Goal: Task Accomplishment & Management: Complete application form

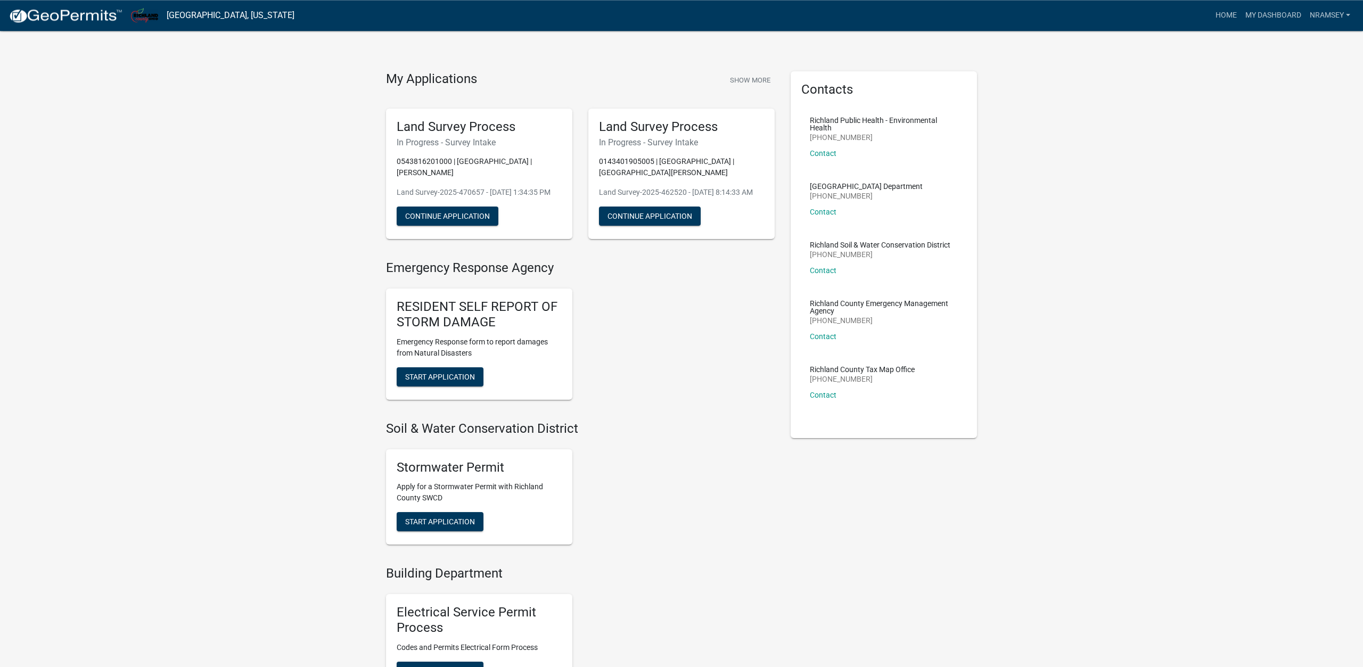
scroll to position [489, 0]
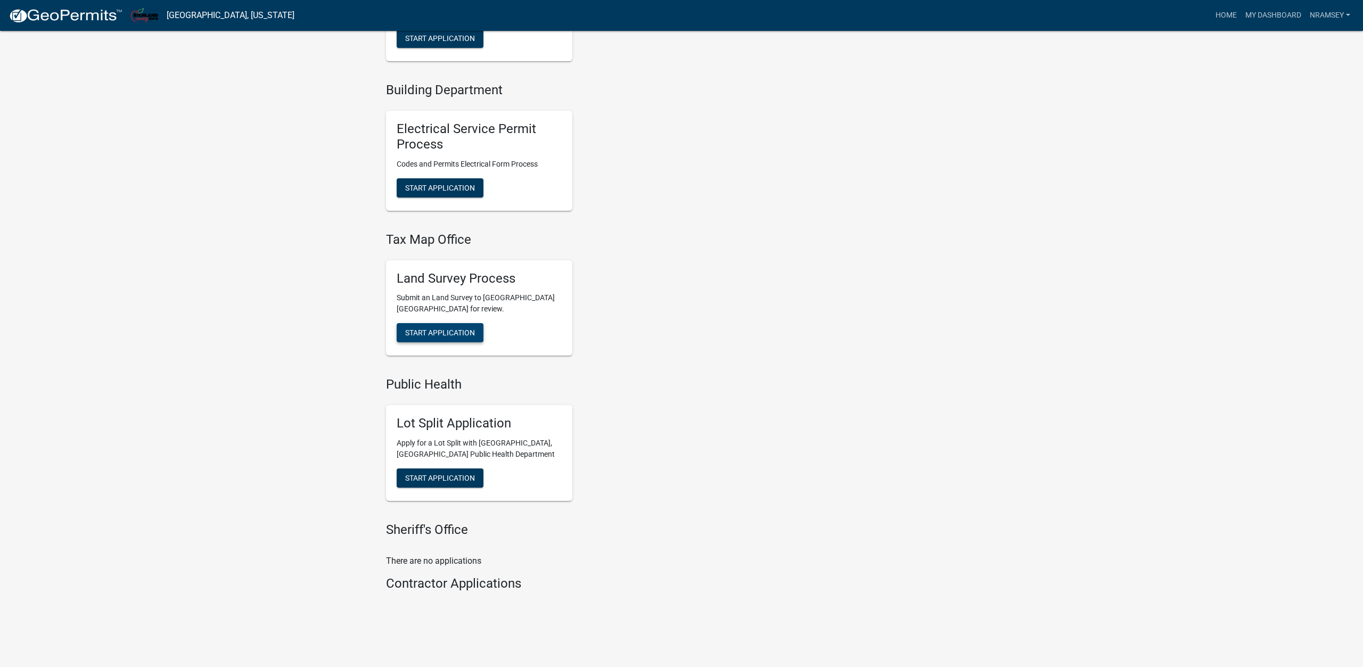
click at [445, 331] on span "Start Application" at bounding box center [440, 333] width 70 height 9
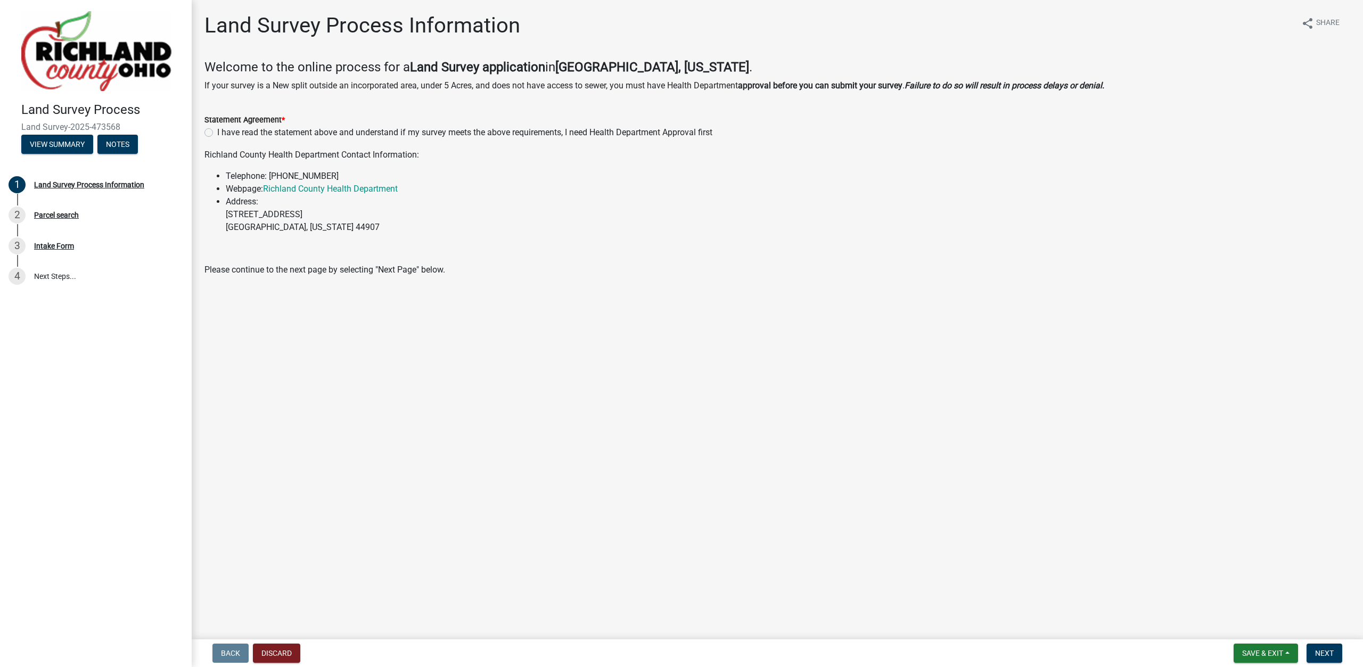
click at [217, 134] on label "I have read the statement above and understand if my survey meets the above req…" at bounding box center [464, 132] width 495 height 13
click at [217, 133] on input "I have read the statement above and understand if my survey meets the above req…" at bounding box center [220, 129] width 7 height 7
radio input "true"
click at [1326, 655] on span "Next" at bounding box center [1324, 653] width 19 height 9
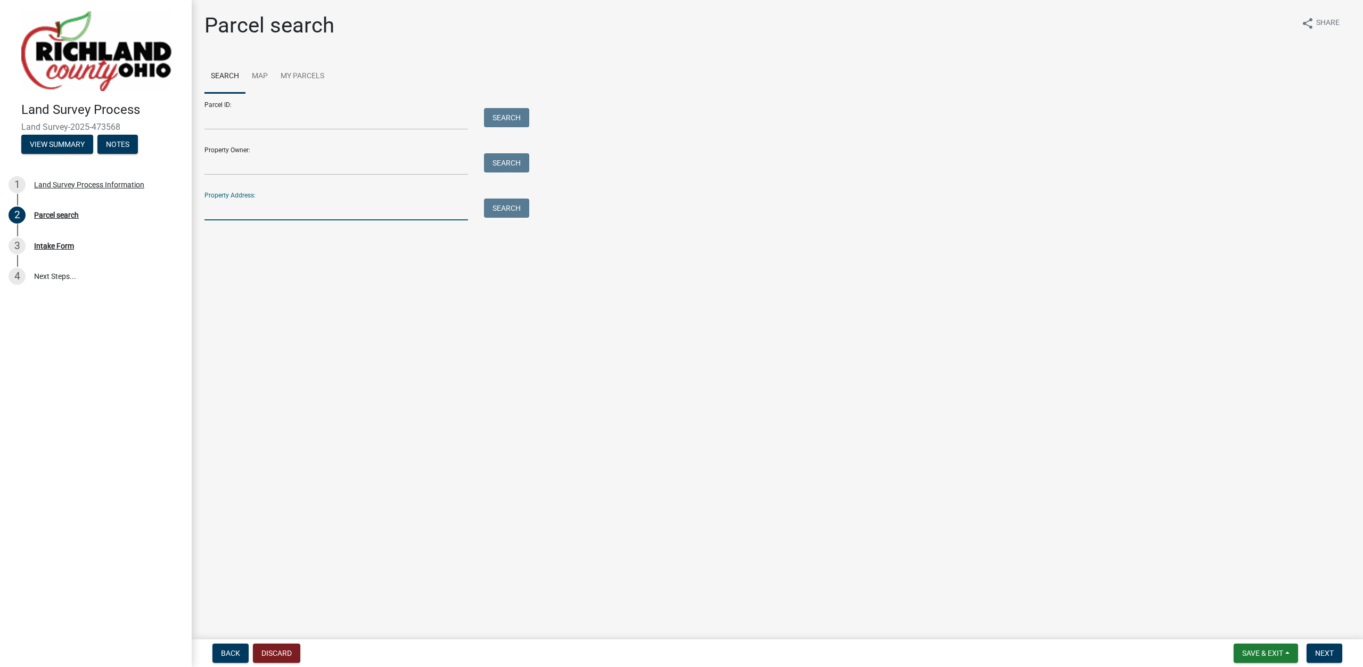
click at [240, 208] on input "Property Address:" at bounding box center [336, 210] width 264 height 22
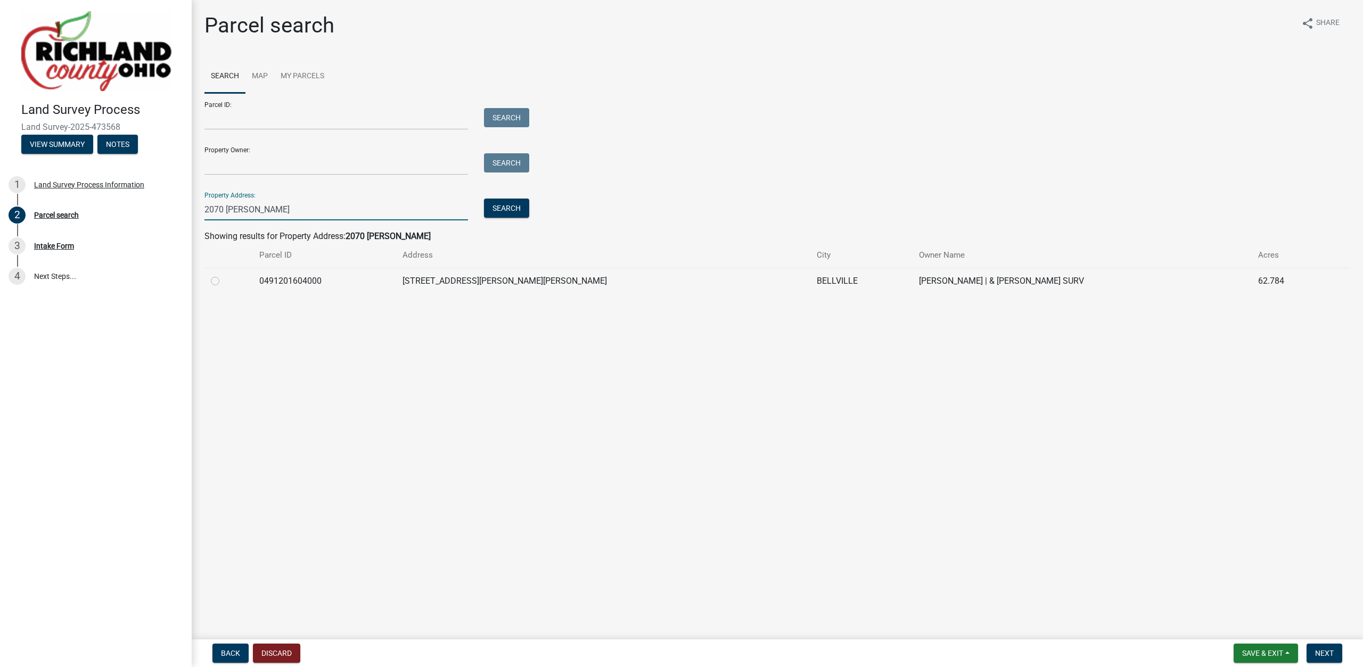
type input "2070 RIGGLE"
click at [224, 275] on label at bounding box center [224, 275] width 0 height 0
click at [224, 282] on input "radio" at bounding box center [227, 278] width 7 height 7
radio input "true"
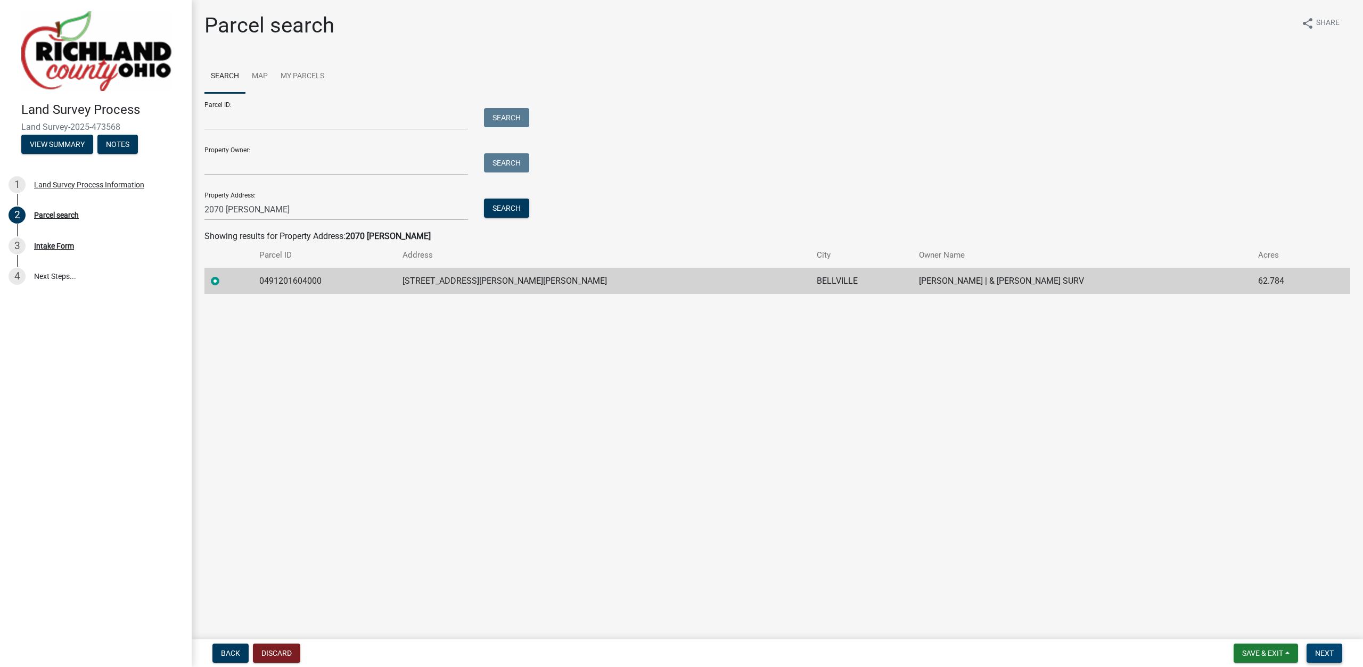
click at [1332, 647] on button "Next" at bounding box center [1325, 653] width 36 height 19
click at [1322, 658] on span "Next" at bounding box center [1324, 653] width 19 height 9
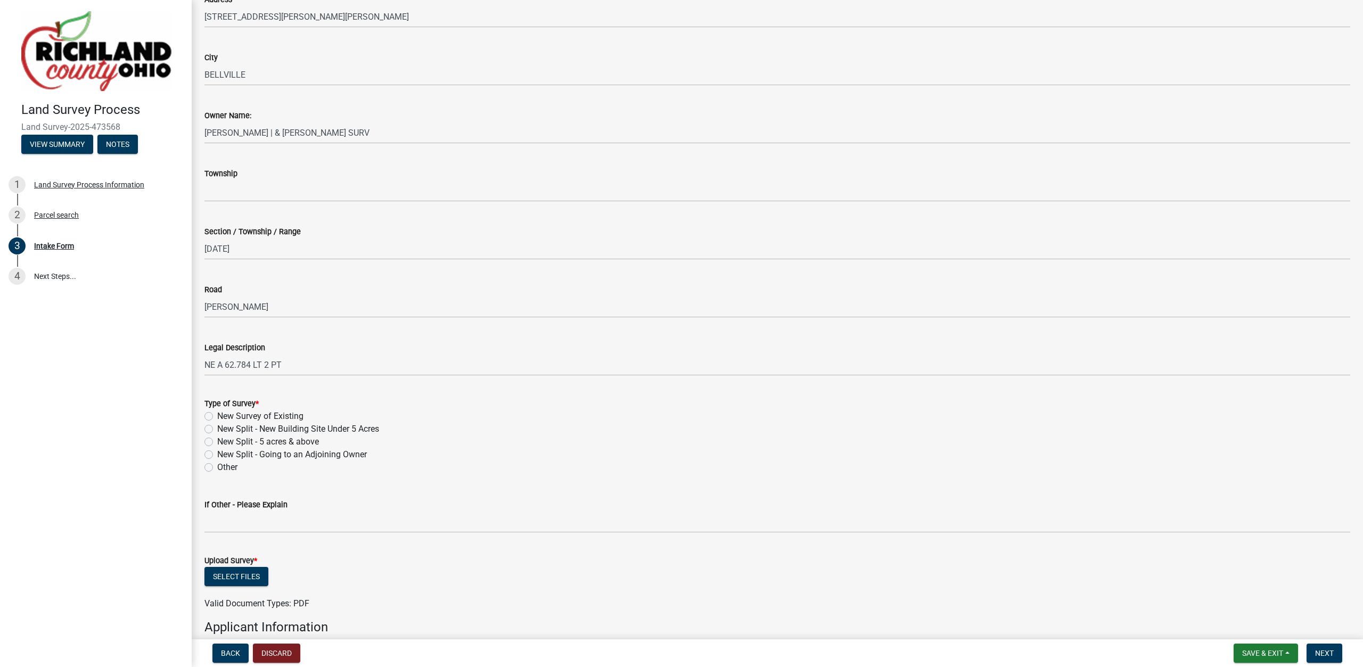
scroll to position [304, 0]
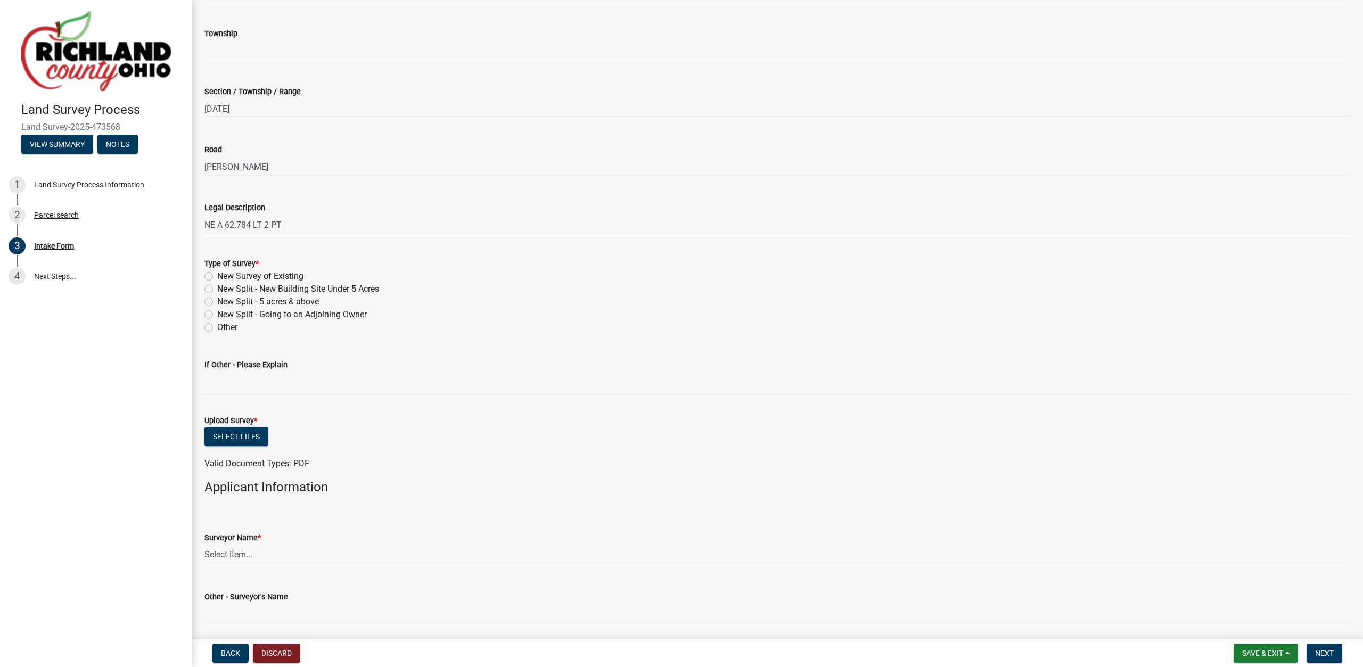
click at [239, 272] on label "New Survey of Existing" at bounding box center [260, 276] width 86 height 13
click at [224, 272] on input "New Survey of Existing" at bounding box center [220, 273] width 7 height 7
radio input "true"
click at [237, 435] on button "Select files" at bounding box center [236, 436] width 64 height 19
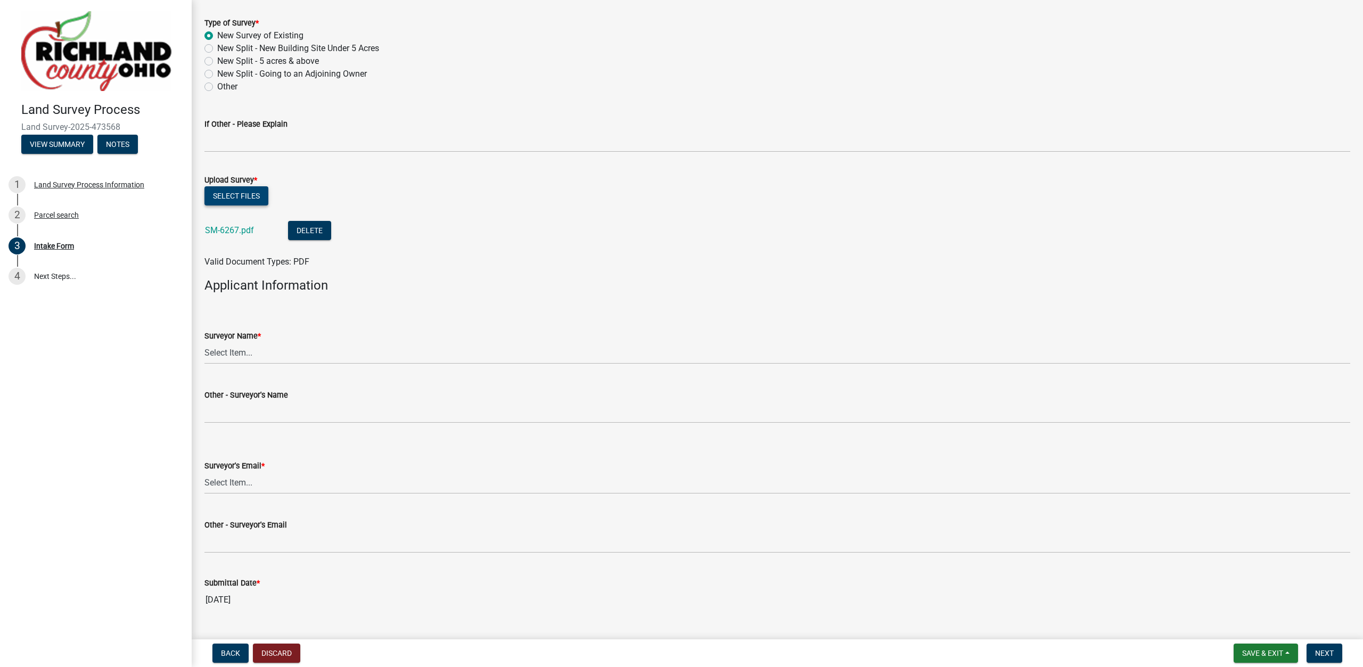
scroll to position [552, 0]
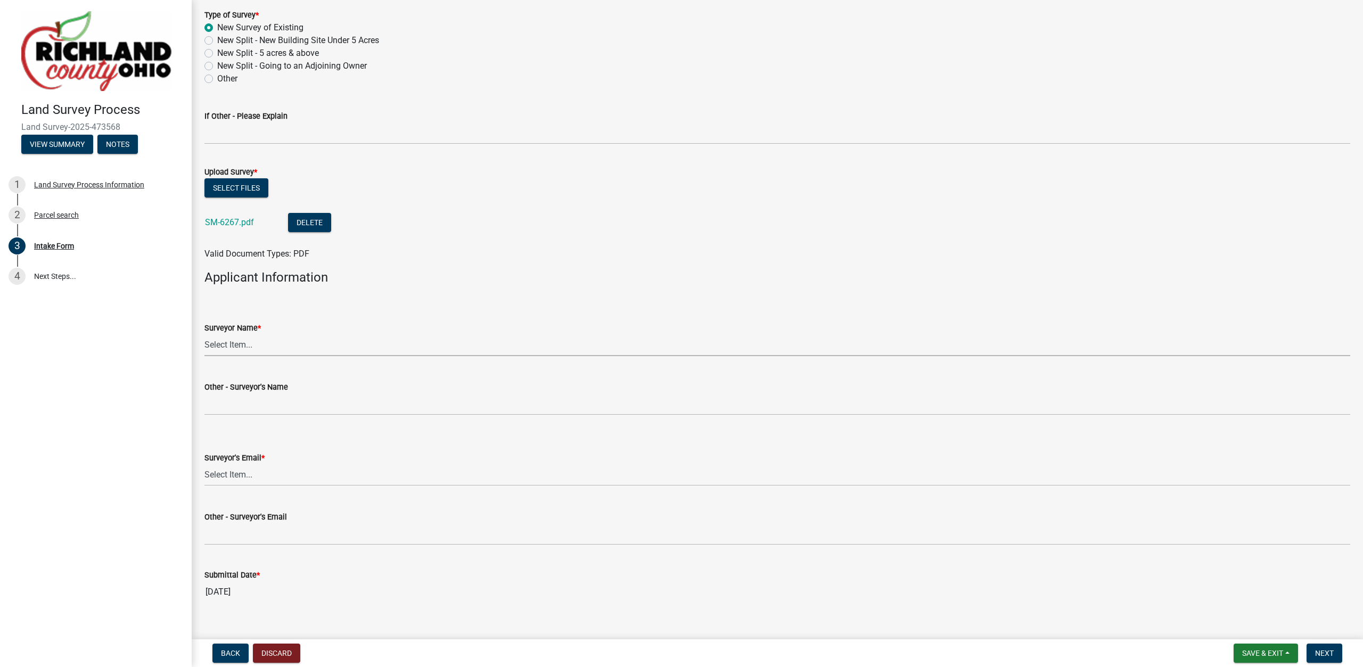
click at [204, 334] on select "Select Item... [PERSON_NAME], [PERSON_NAME], [PERSON_NAME], [PERSON_NAME], [PER…" at bounding box center [777, 345] width 1146 height 22
click option "[PERSON_NAME]" at bounding box center [0, 0] width 0 height 0
select select "df139baa-c9dd-46a0-9de6-e37622936459"
click at [204, 464] on select "Select Item... [EMAIL_ADDRESS][DOMAIN_NAME] [EMAIL_ADDRESS][DOMAIN_NAME] [EMAIL…" at bounding box center [777, 475] width 1146 height 22
click option "[EMAIL_ADDRESS][PERSON_NAME][DOMAIN_NAME]" at bounding box center [0, 0] width 0 height 0
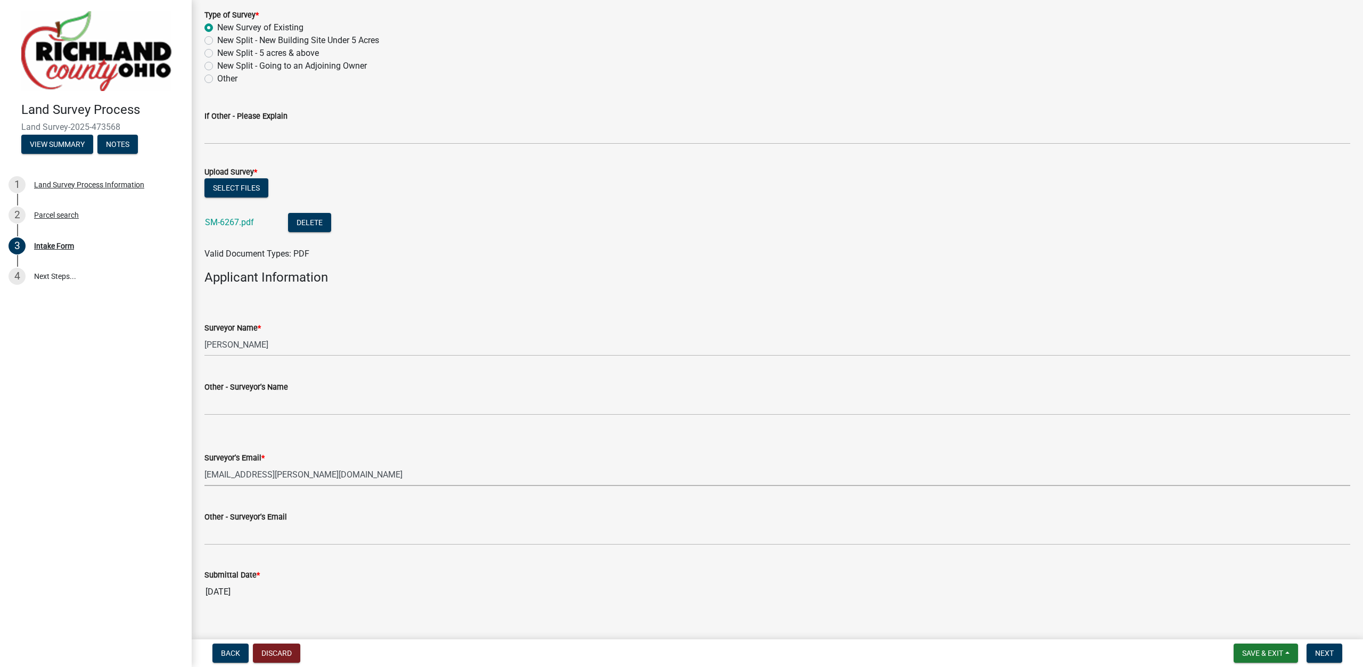
select select "4dbc78f8-37a7-4574-bd6a-c6ff1eaed890"
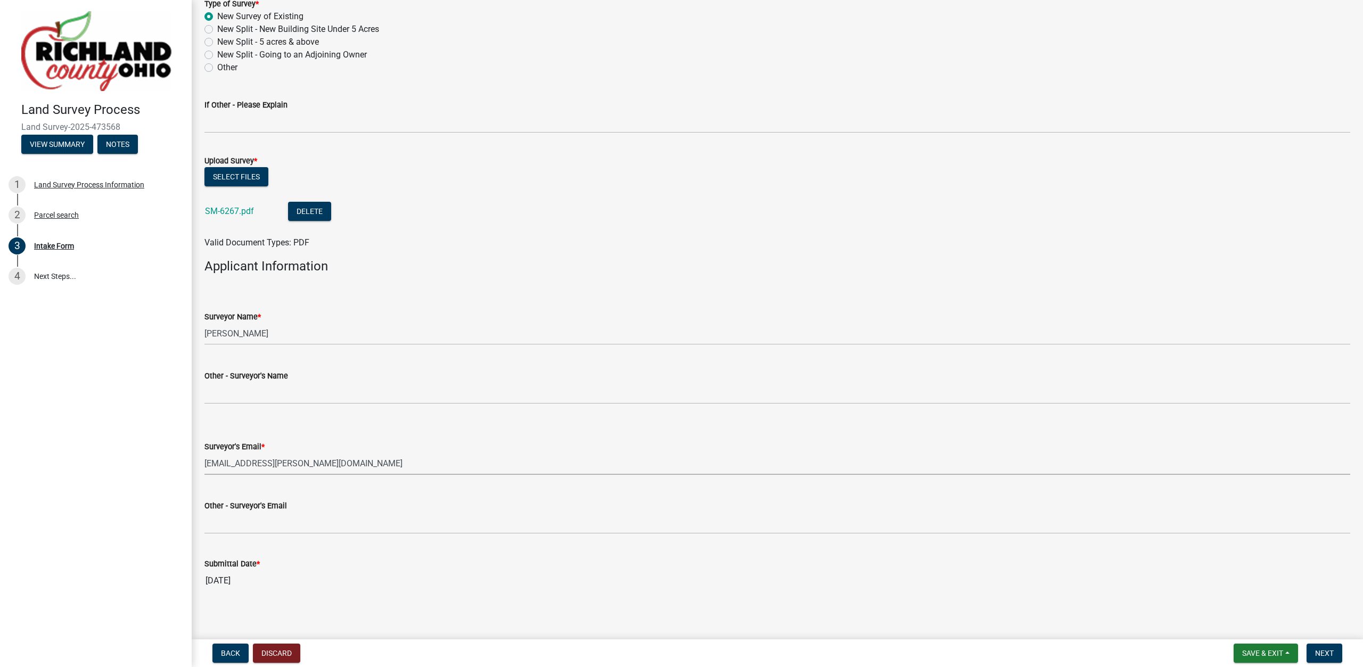
scroll to position [570, 0]
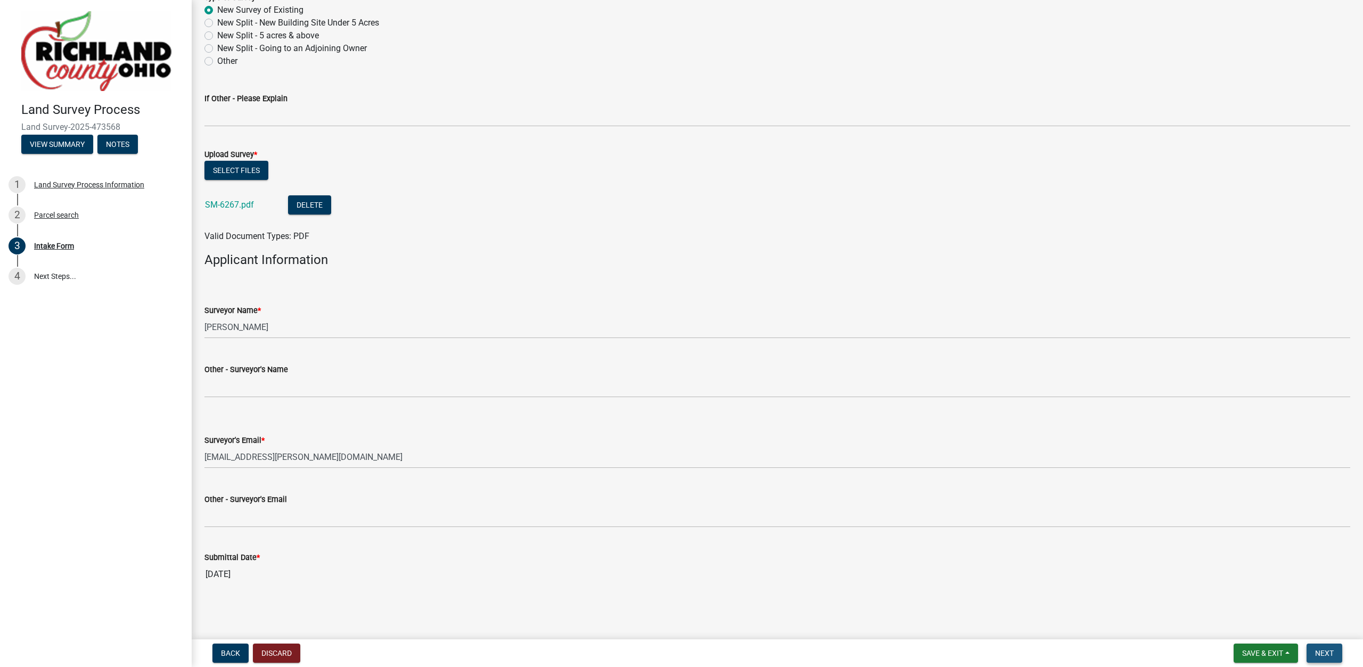
click at [1317, 649] on span "Next" at bounding box center [1324, 653] width 19 height 9
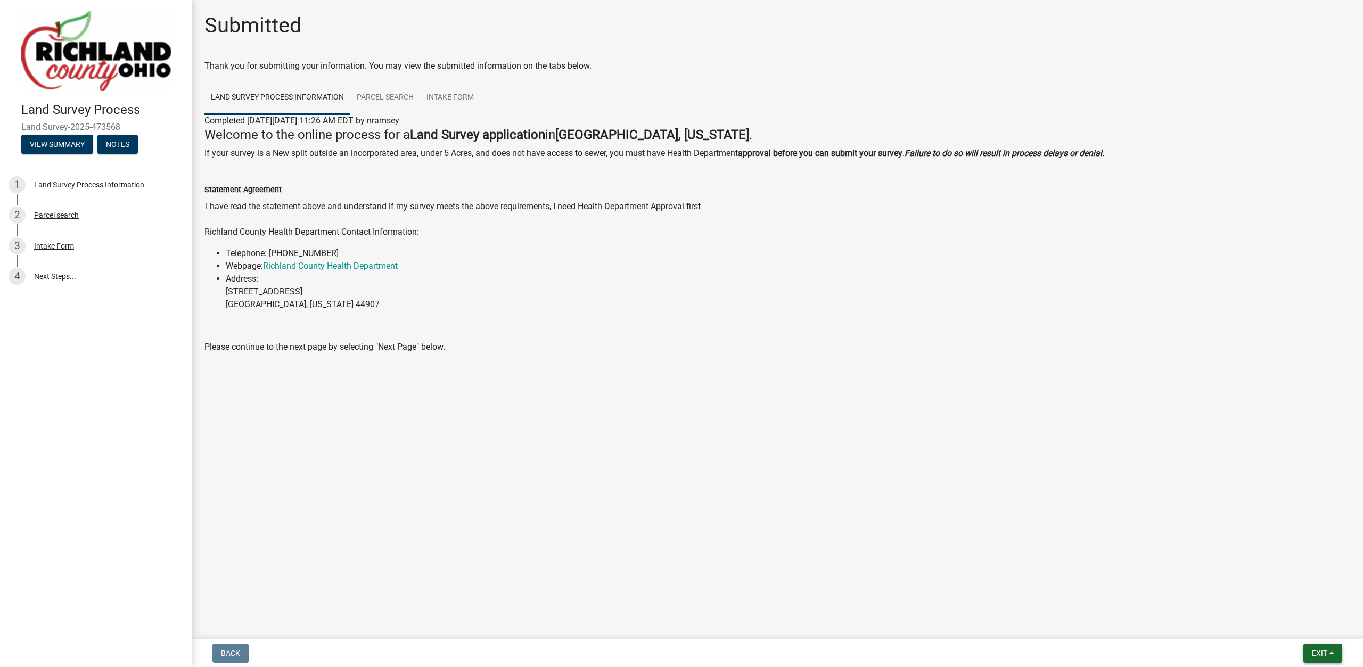
click at [1313, 650] on span "Exit" at bounding box center [1319, 653] width 15 height 9
click at [1308, 627] on button "Save & Exit" at bounding box center [1299, 626] width 85 height 26
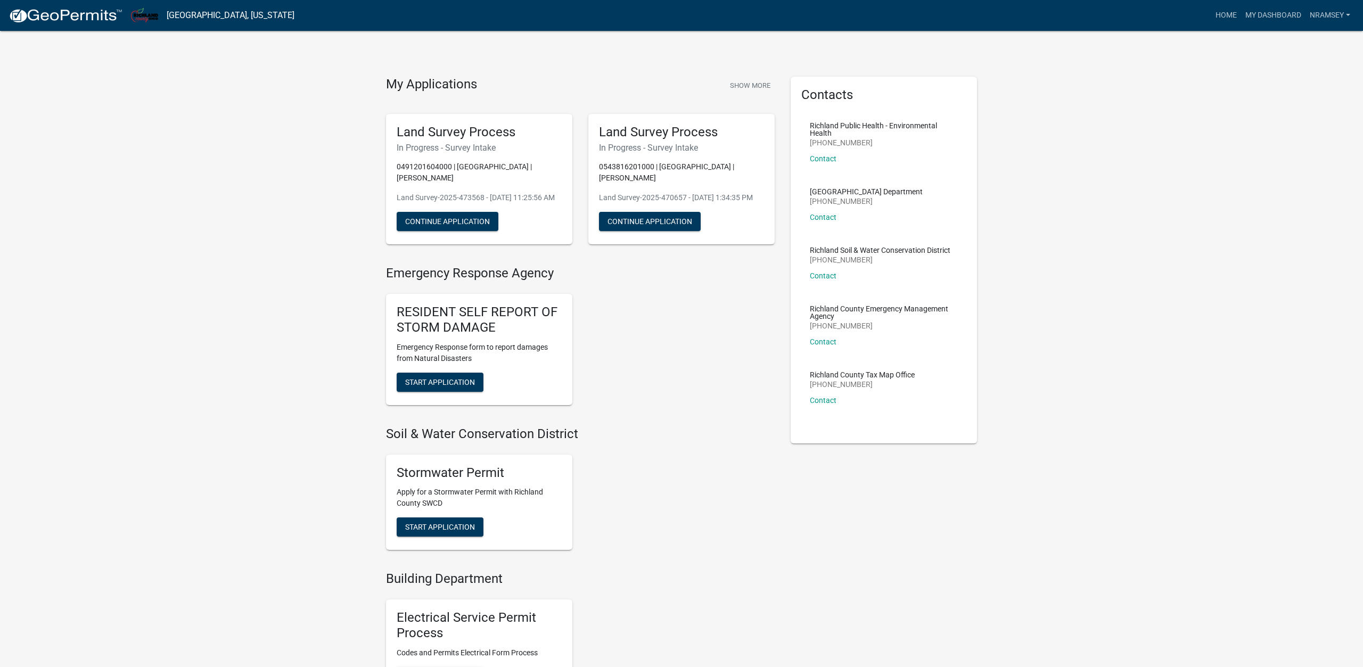
drag, startPoint x: 729, startPoint y: 534, endPoint x: 687, endPoint y: 562, distance: 51.4
click at [725, 537] on div "Stormwater Permit Apply for a Stormwater Permit with Richland County SWCD Start…" at bounding box center [580, 502] width 405 height 113
click at [675, 572] on div "Emergency Response Agency RESIDENT SELF REPORT OF STORM DAMAGE Emergency Respon…" at bounding box center [580, 648] width 389 height 765
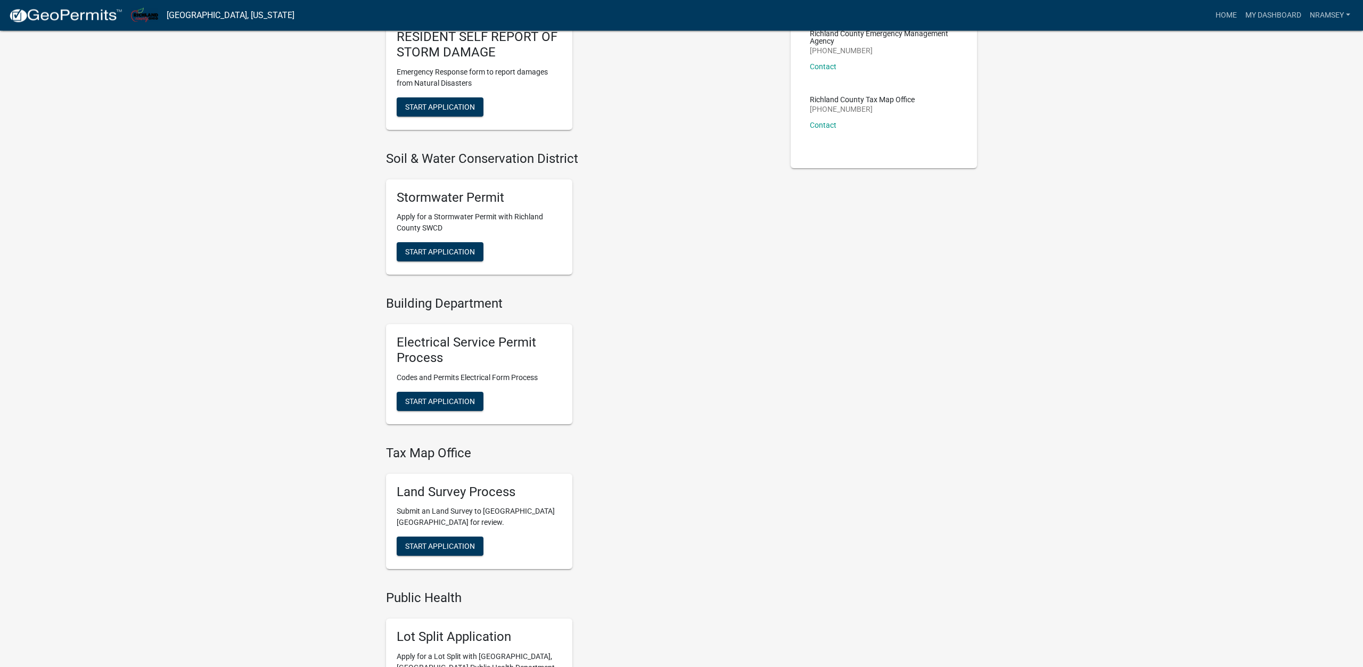
scroll to position [326, 0]
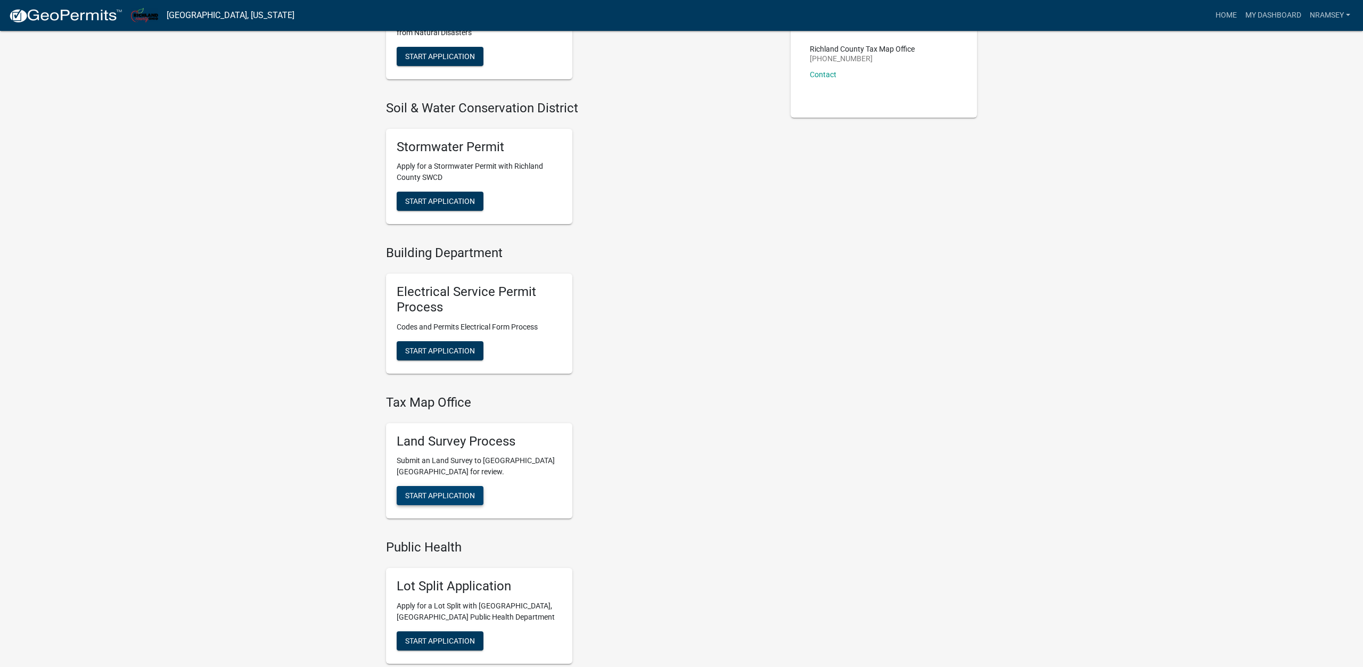
click at [436, 496] on span "Start Application" at bounding box center [440, 495] width 70 height 9
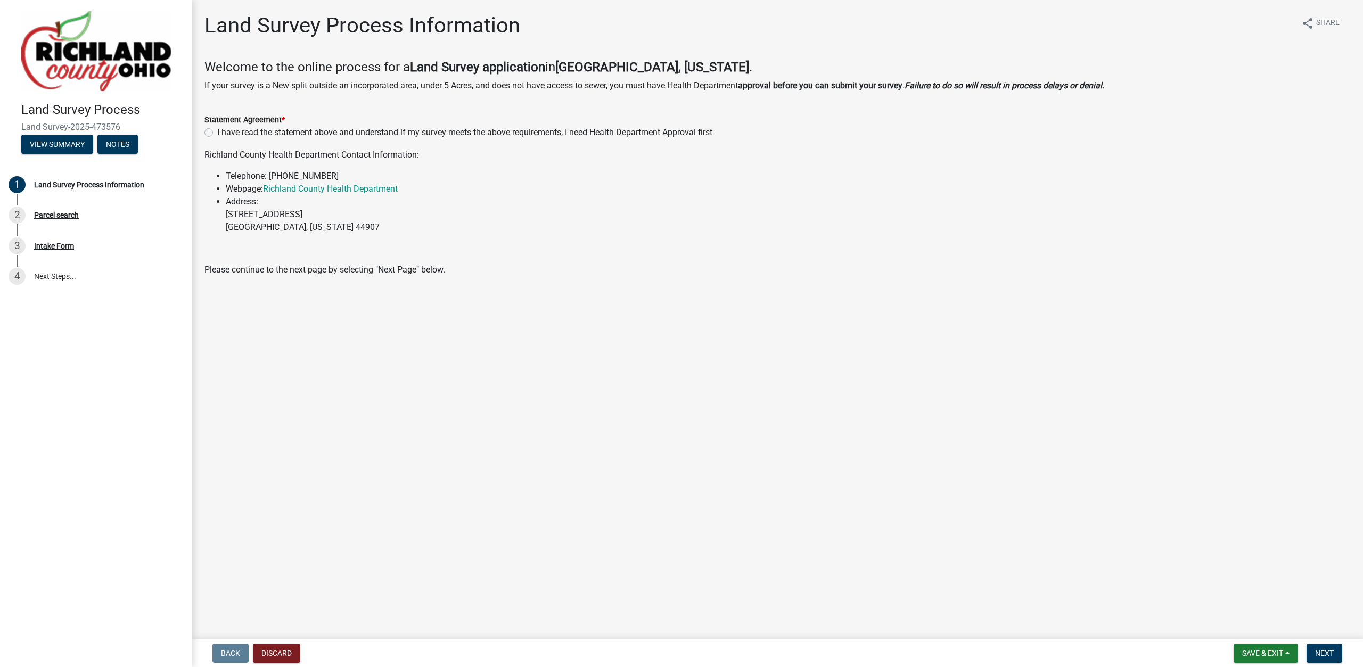
click at [217, 134] on label "I have read the statement above and understand if my survey meets the above req…" at bounding box center [464, 132] width 495 height 13
click at [217, 133] on input "I have read the statement above and understand if my survey meets the above req…" at bounding box center [220, 129] width 7 height 7
radio input "true"
click at [1317, 649] on span "Next" at bounding box center [1324, 653] width 19 height 9
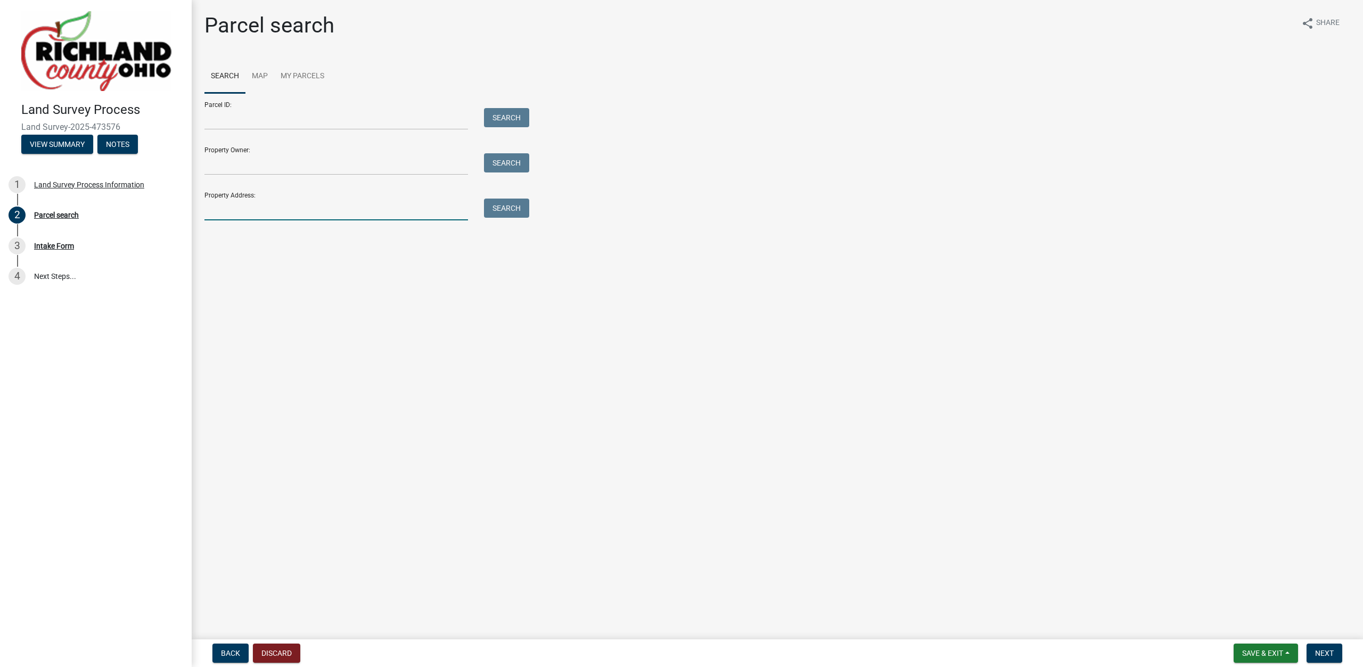
click at [250, 212] on input "Property Address:" at bounding box center [336, 210] width 264 height 22
click at [239, 165] on input "Property Owner:" at bounding box center [336, 164] width 264 height 22
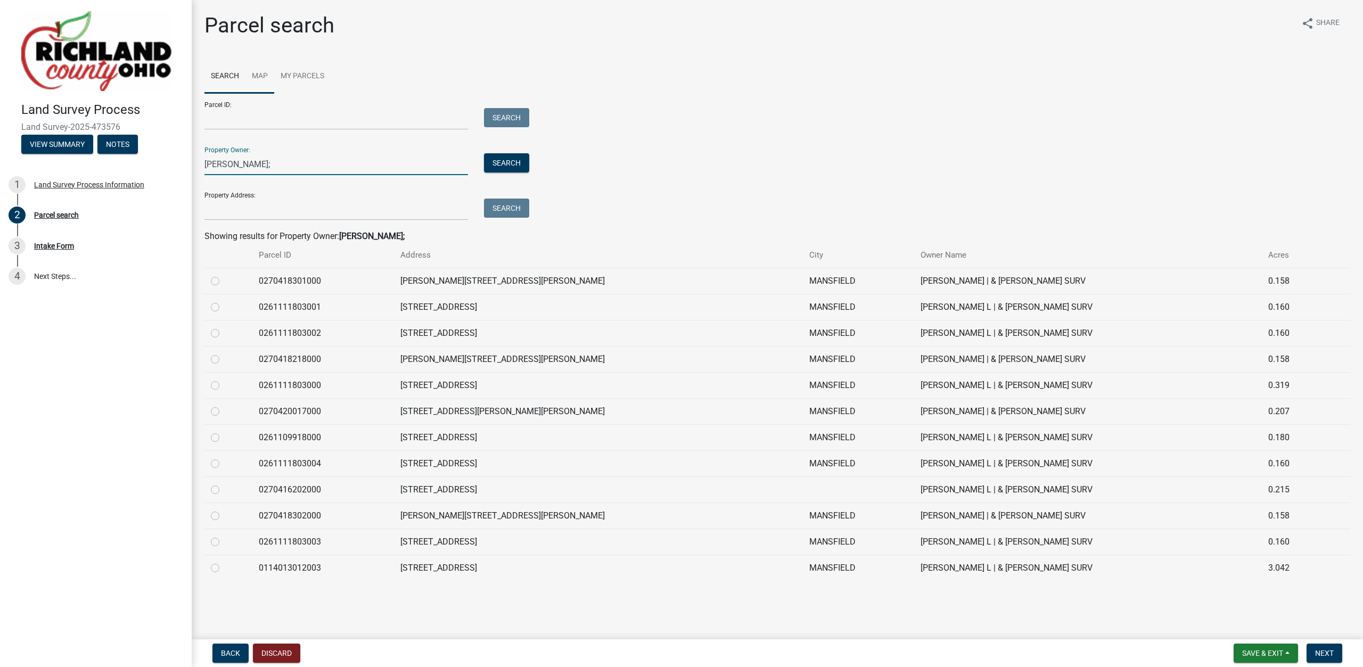
type input "[PERSON_NAME];"
click at [261, 69] on link "Map" at bounding box center [259, 77] width 29 height 34
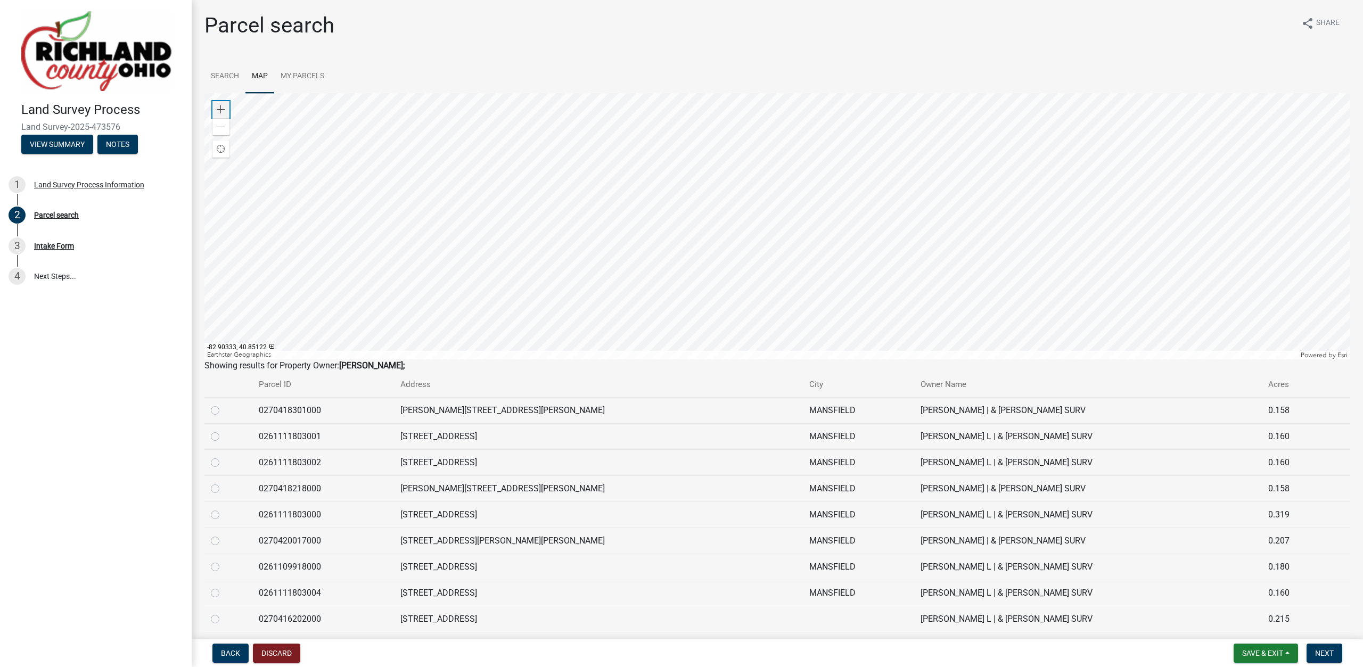
click at [223, 110] on span at bounding box center [221, 109] width 9 height 9
click at [557, 158] on div at bounding box center [777, 226] width 1146 height 266
click at [224, 108] on span at bounding box center [221, 109] width 9 height 9
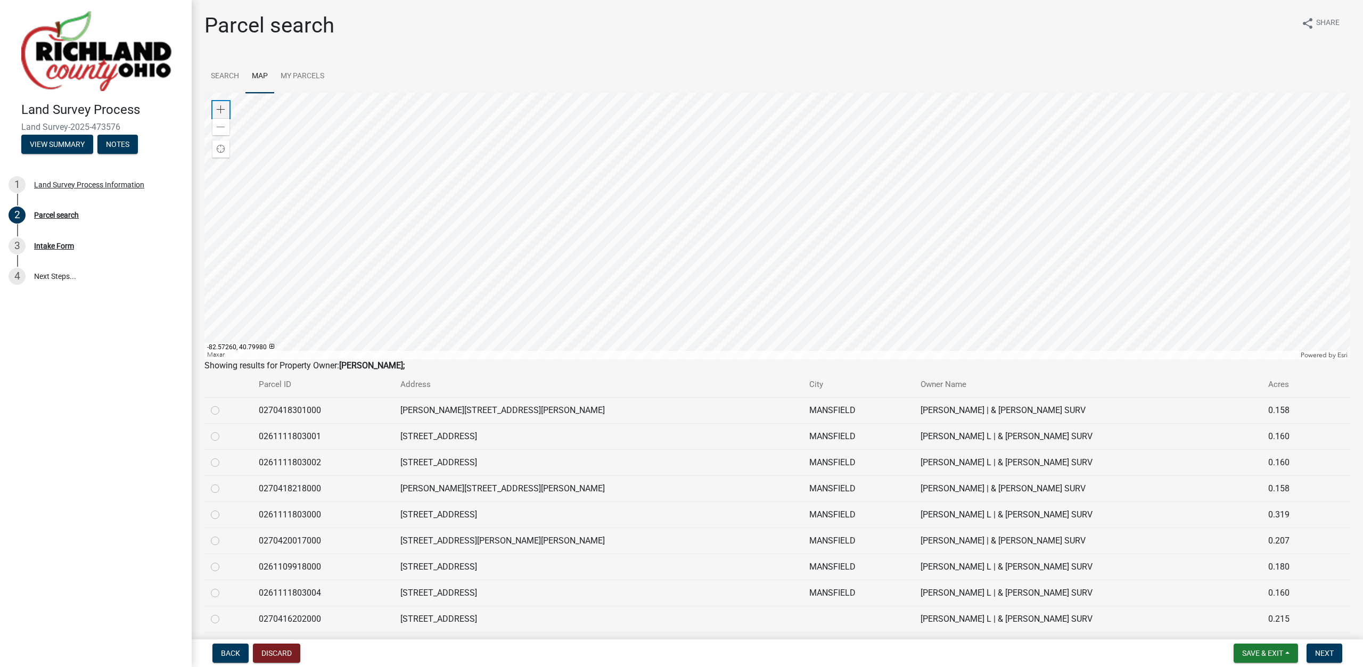
click at [224, 108] on span at bounding box center [221, 109] width 9 height 9
click at [635, 174] on div at bounding box center [777, 226] width 1146 height 266
click at [472, 263] on div at bounding box center [777, 226] width 1146 height 266
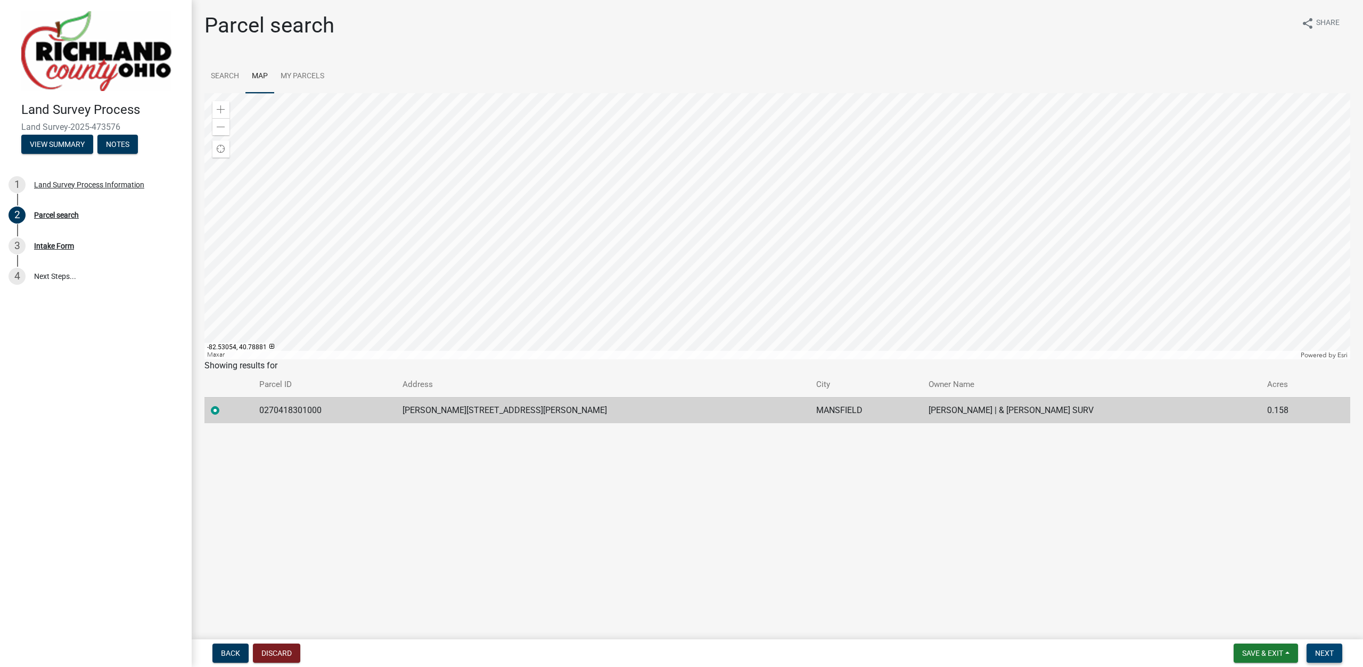
click at [1319, 652] on span "Next" at bounding box center [1324, 653] width 19 height 9
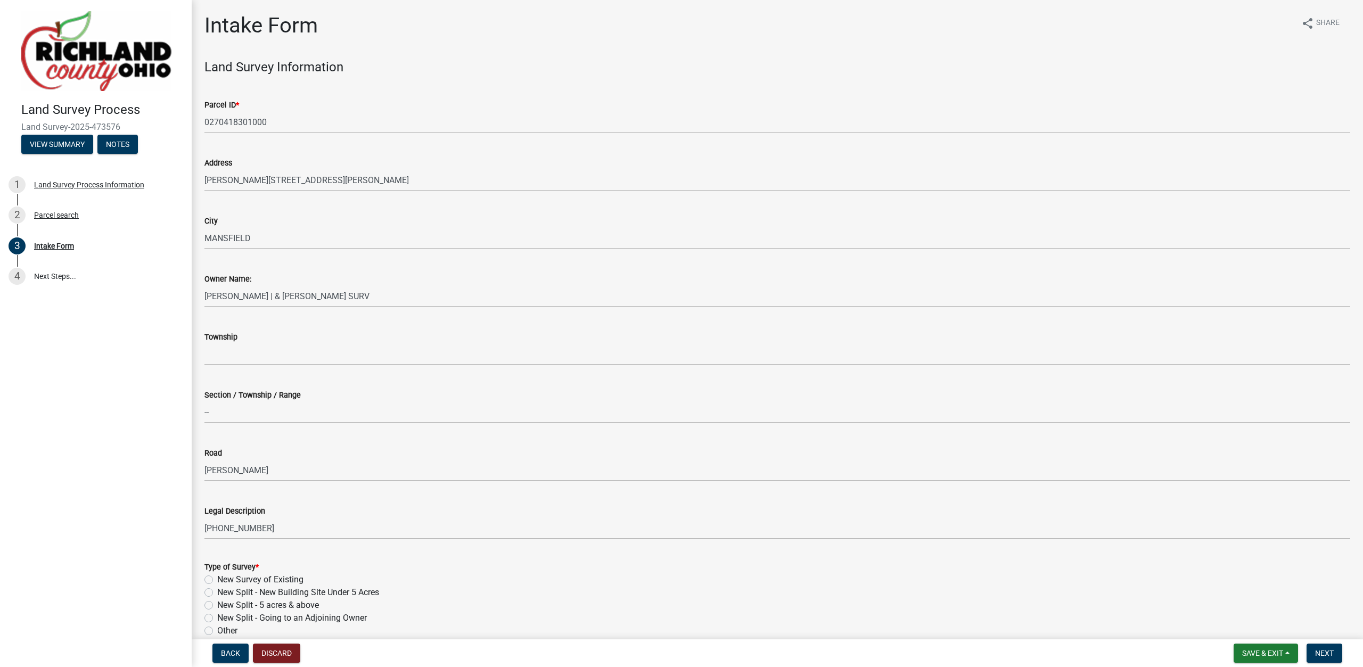
scroll to position [182, 0]
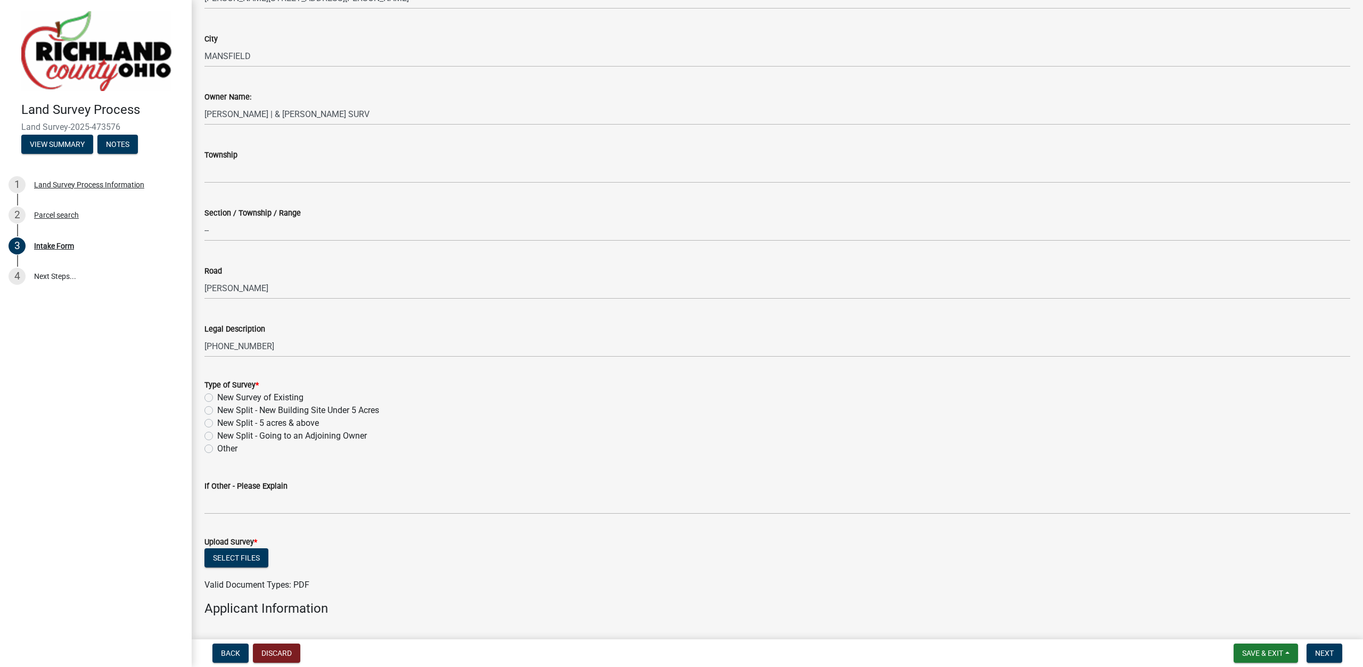
click at [247, 409] on label "New Split - New Building Site Under 5 Acres" at bounding box center [298, 410] width 162 height 13
click at [224, 409] on input "New Split - New Building Site Under 5 Acres" at bounding box center [220, 407] width 7 height 7
radio input "true"
click at [248, 566] on button "Select files" at bounding box center [236, 557] width 64 height 19
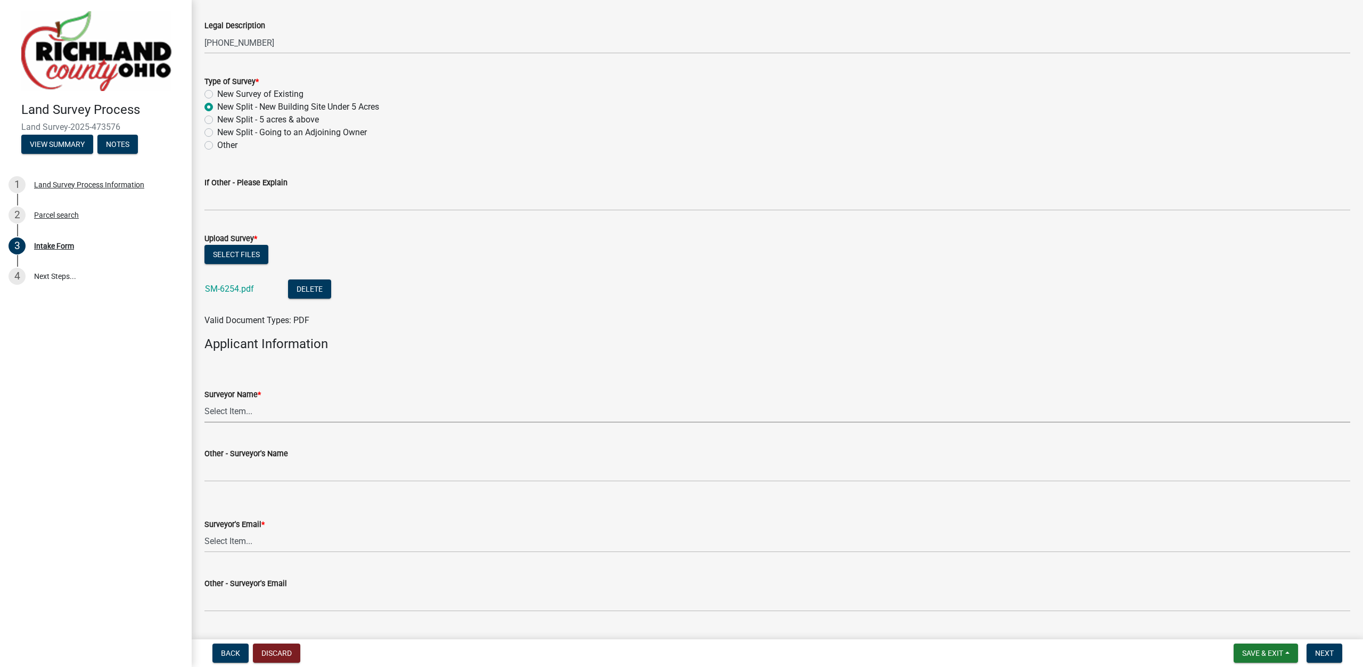
click at [204, 401] on select "Select Item... [PERSON_NAME], [PERSON_NAME], [PERSON_NAME], [PERSON_NAME], [PER…" at bounding box center [777, 412] width 1146 height 22
click option "[PERSON_NAME]" at bounding box center [0, 0] width 0 height 0
select select "df139baa-c9dd-46a0-9de6-e37622936459"
click at [204, 531] on select "Select Item... [EMAIL_ADDRESS][DOMAIN_NAME] [EMAIL_ADDRESS][DOMAIN_NAME] [EMAIL…" at bounding box center [777, 542] width 1146 height 22
click option "[EMAIL_ADDRESS][PERSON_NAME][DOMAIN_NAME]" at bounding box center [0, 0] width 0 height 0
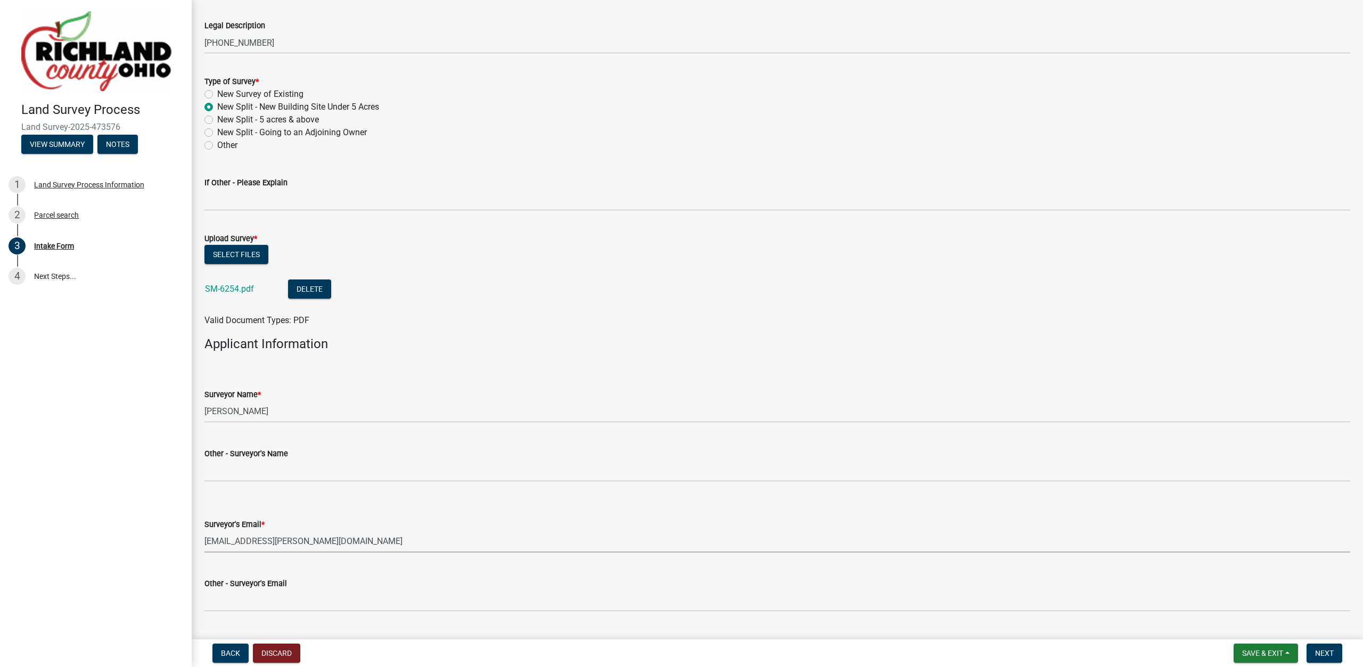
select select "4dbc78f8-37a7-4574-bd6a-c6ff1eaed890"
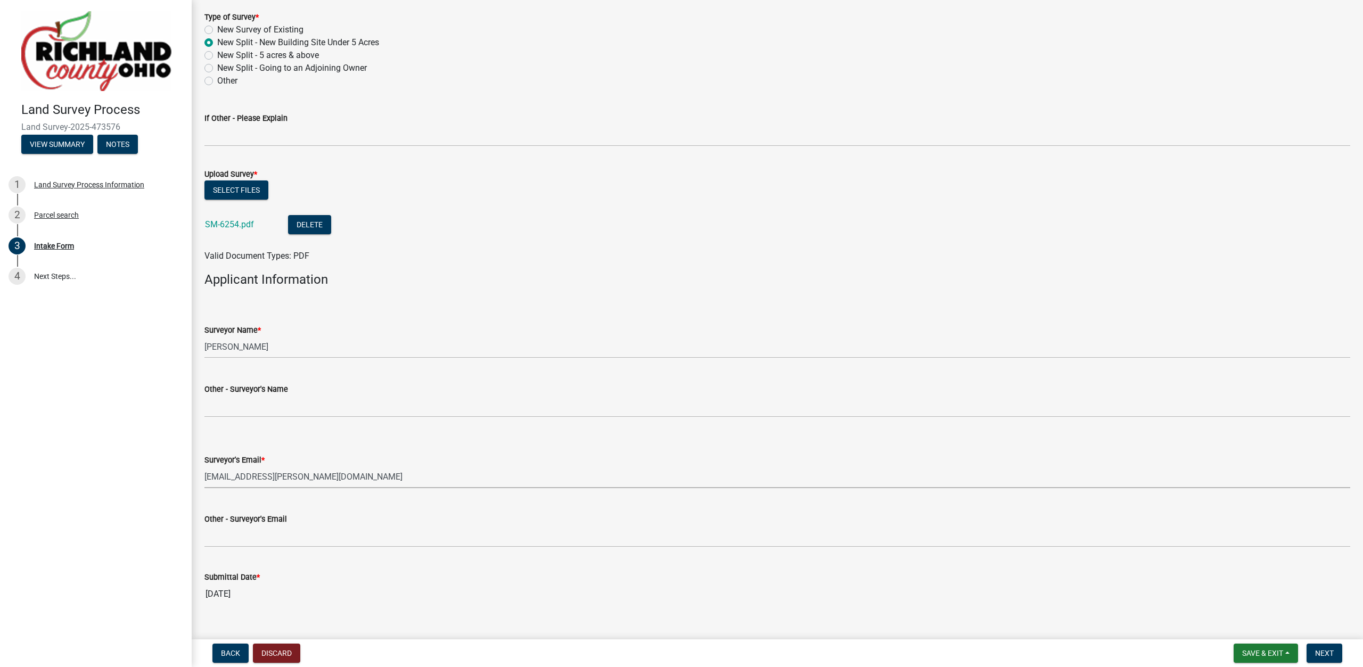
scroll to position [570, 0]
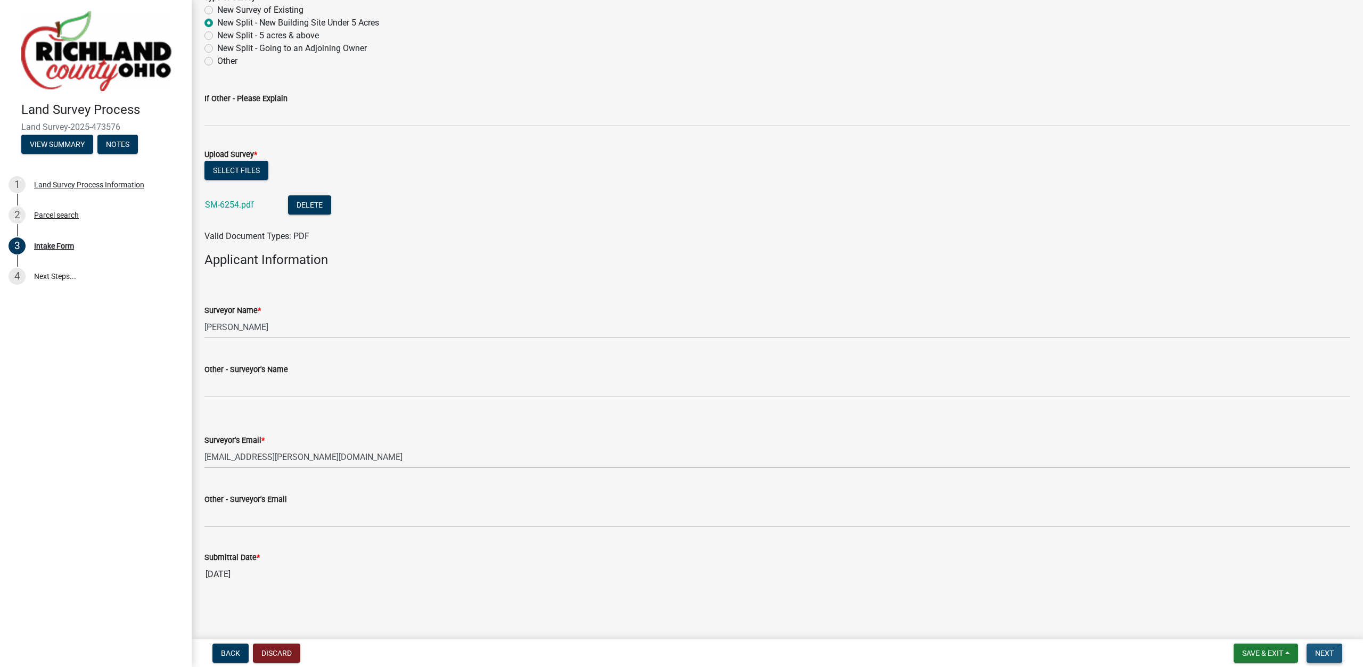
click at [1316, 650] on span "Next" at bounding box center [1324, 653] width 19 height 9
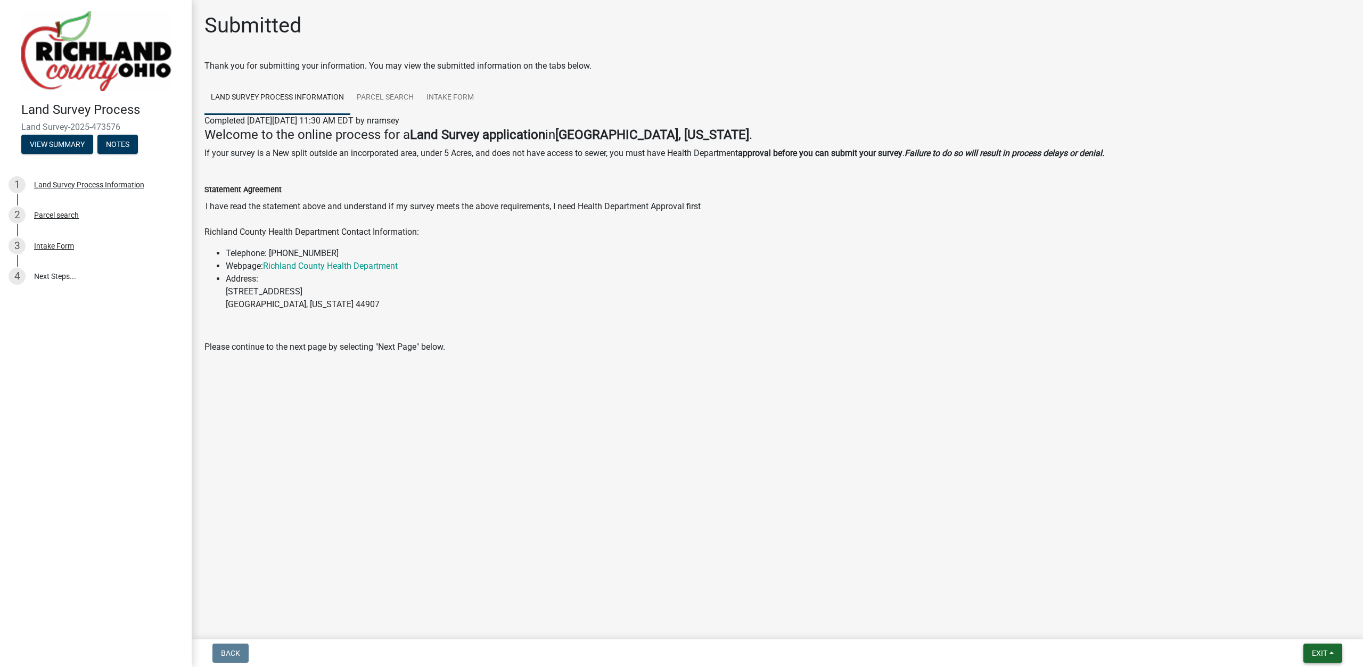
click at [1321, 650] on span "Exit" at bounding box center [1319, 653] width 15 height 9
click at [1310, 628] on button "Save & Exit" at bounding box center [1299, 626] width 85 height 26
